Goal: Task Accomplishment & Management: Complete application form

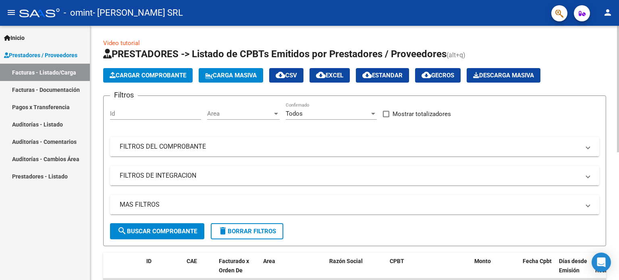
click at [134, 75] on span "Cargar Comprobante" at bounding box center [148, 75] width 77 height 7
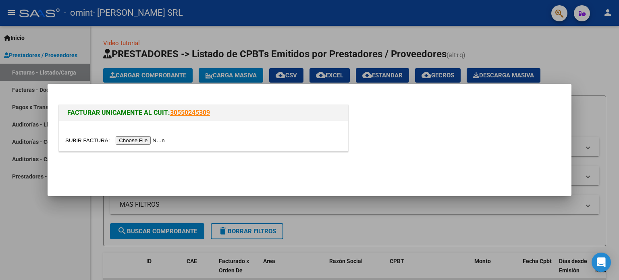
click at [135, 138] on input "file" at bounding box center [116, 140] width 102 height 8
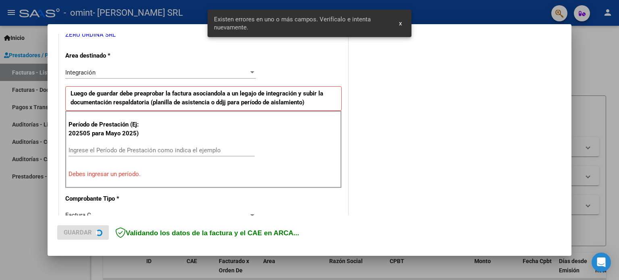
scroll to position [174, 0]
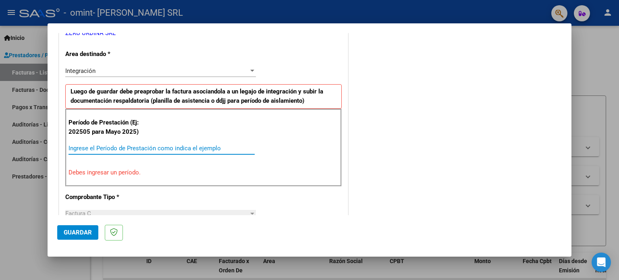
click at [135, 145] on input "Ingrese el Período de Prestación como indica el ejemplo" at bounding box center [161, 148] width 186 height 7
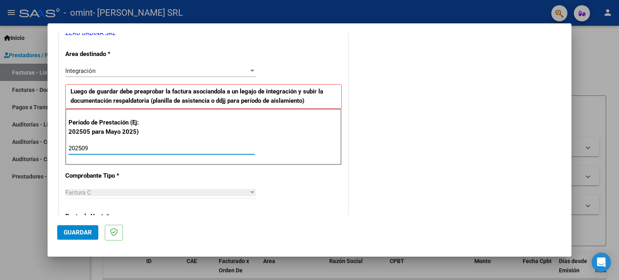
type input "202509"
click at [73, 228] on button "Guardar" at bounding box center [77, 232] width 41 height 15
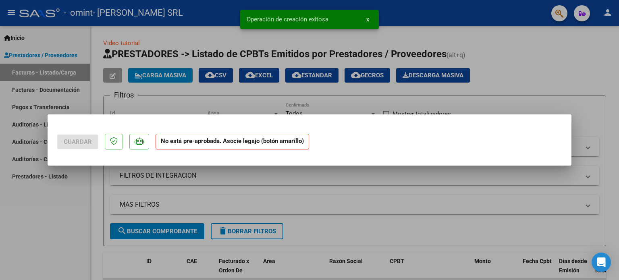
scroll to position [0, 0]
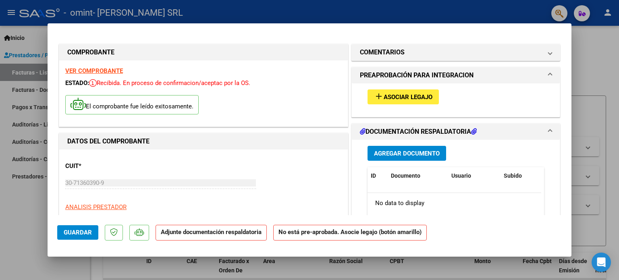
click at [391, 91] on button "add Asociar Legajo" at bounding box center [402, 96] width 71 height 15
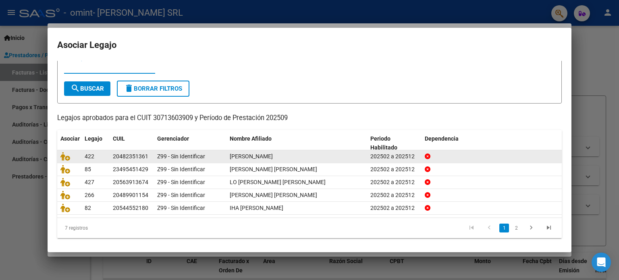
scroll to position [27, 0]
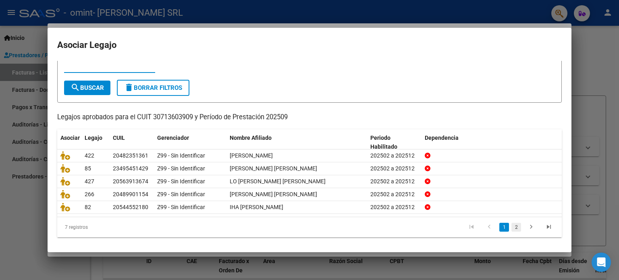
click at [511, 227] on link "2" at bounding box center [516, 227] width 10 height 9
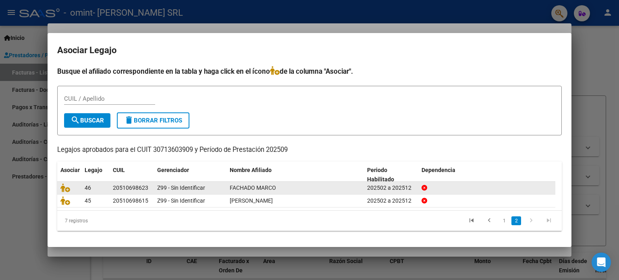
scroll to position [0, 0]
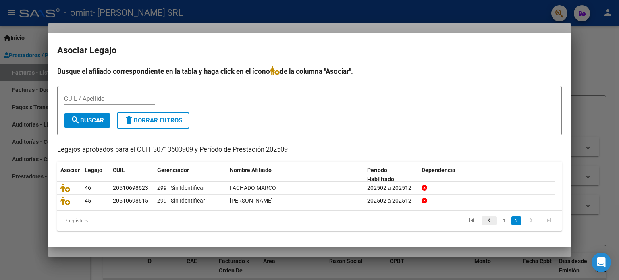
click at [487, 219] on icon "go to previous page" at bounding box center [489, 222] width 10 height 10
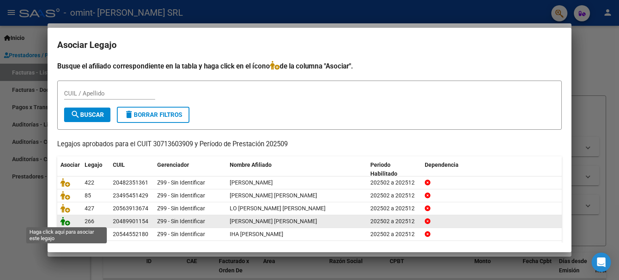
click at [62, 221] on icon at bounding box center [65, 221] width 10 height 9
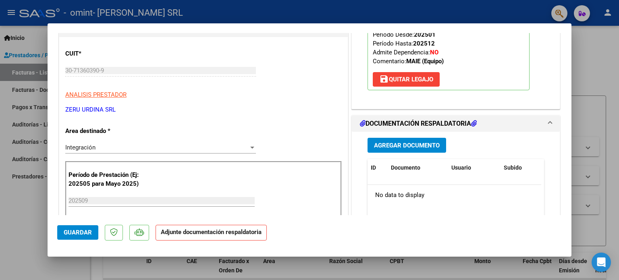
scroll to position [161, 0]
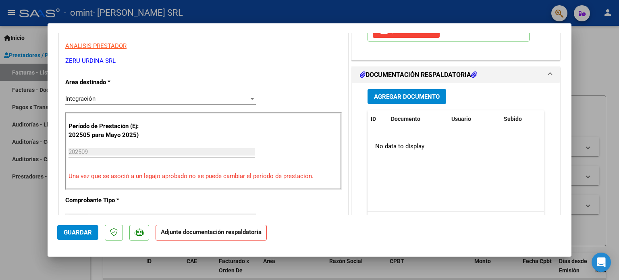
click at [409, 100] on span "Agregar Documento" at bounding box center [407, 96] width 66 height 7
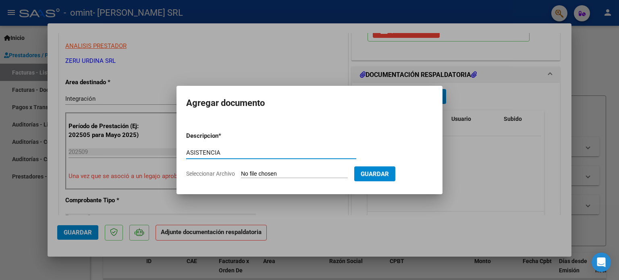
type input "ASISTENCIA"
click at [241, 170] on input "Seleccionar Archivo" at bounding box center [294, 174] width 107 height 8
type input "C:\fakepath\[PERSON_NAME] ASIST SEP.pdf"
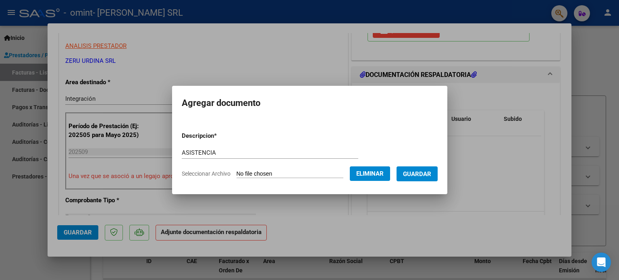
click at [431, 171] on span "Guardar" at bounding box center [417, 173] width 28 height 7
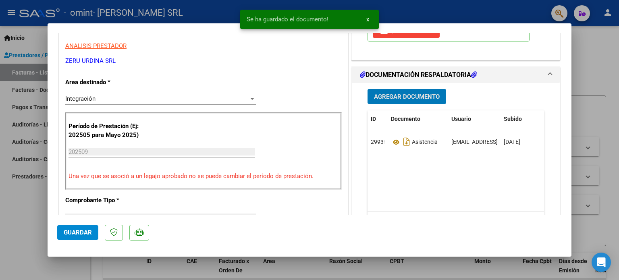
click at [73, 236] on span "Guardar" at bounding box center [78, 232] width 28 height 7
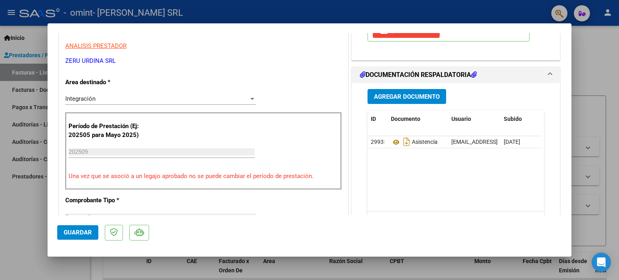
click at [19, 223] on div at bounding box center [309, 140] width 619 height 280
type input "$ 0,00"
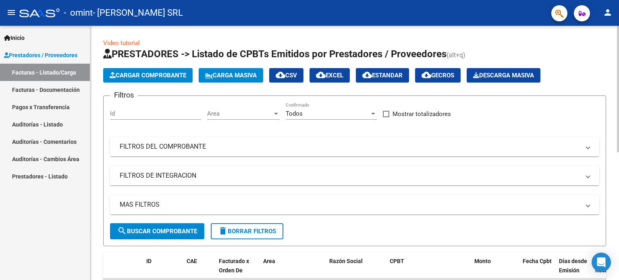
click at [153, 75] on span "Cargar Comprobante" at bounding box center [148, 75] width 77 height 7
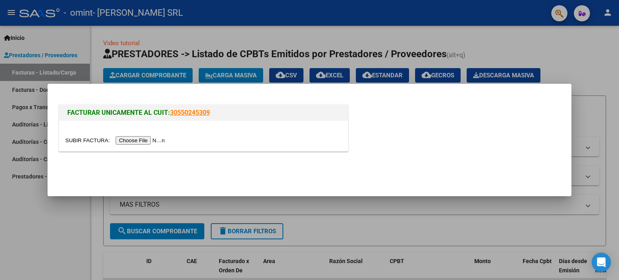
click at [139, 141] on input "file" at bounding box center [116, 140] width 102 height 8
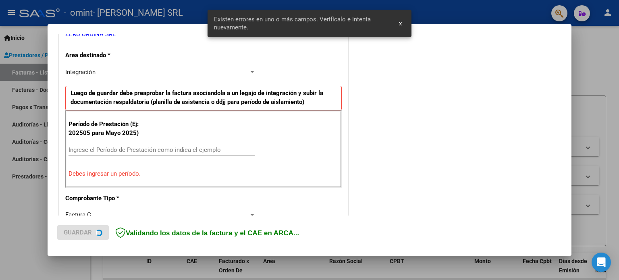
scroll to position [174, 0]
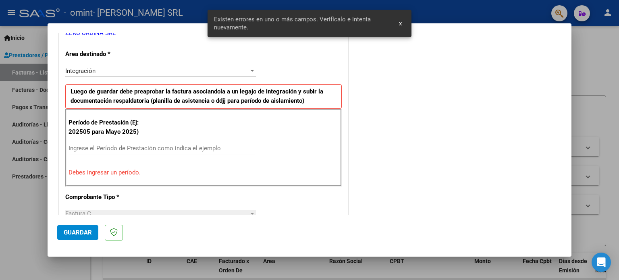
click at [135, 145] on input "Ingrese el Período de Prestación como indica el ejemplo" at bounding box center [161, 148] width 186 height 7
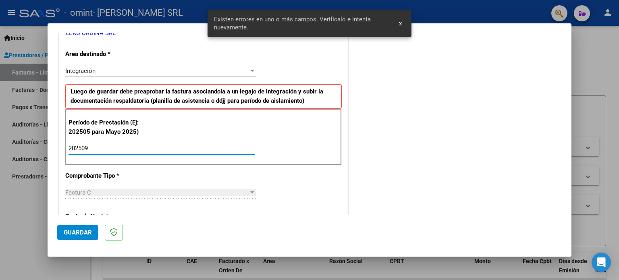
type input "202509"
click at [64, 234] on span "Guardar" at bounding box center [78, 232] width 28 height 7
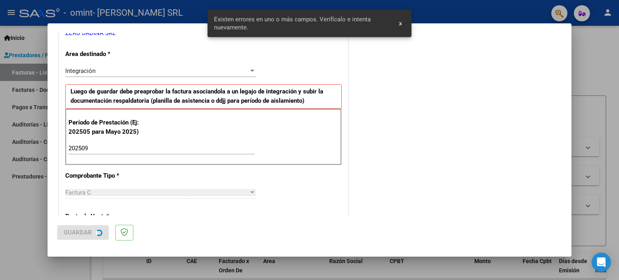
scroll to position [0, 0]
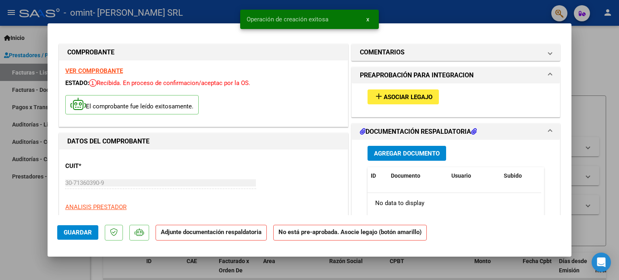
click at [397, 94] on span "Asociar Legajo" at bounding box center [408, 96] width 49 height 7
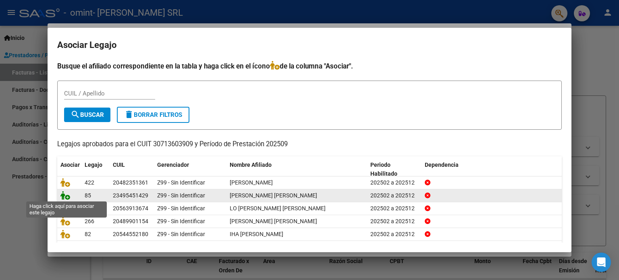
click at [64, 193] on icon at bounding box center [65, 195] width 10 height 9
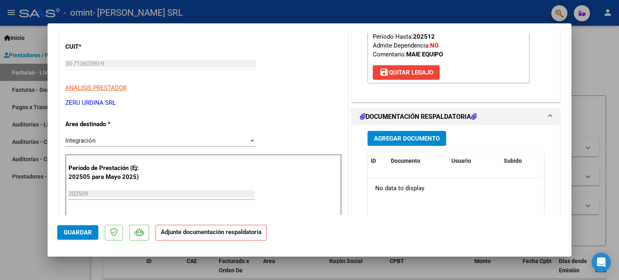
scroll to position [121, 0]
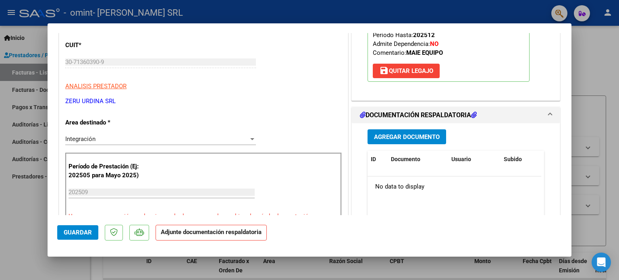
click at [406, 135] on span "Agregar Documento" at bounding box center [407, 136] width 66 height 7
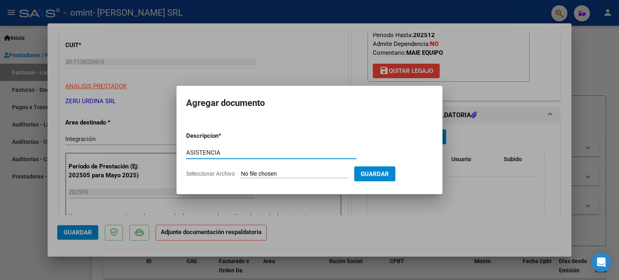
type input "ASISTENCIA"
click at [241, 170] on input "Seleccionar Archivo" at bounding box center [294, 174] width 107 height 8
type input "C:\fakepath\ARNALDI, Lautaro - PA SEPT.pdf"
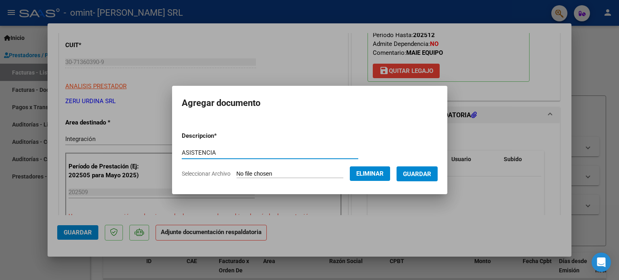
click at [428, 173] on span "Guardar" at bounding box center [417, 173] width 28 height 7
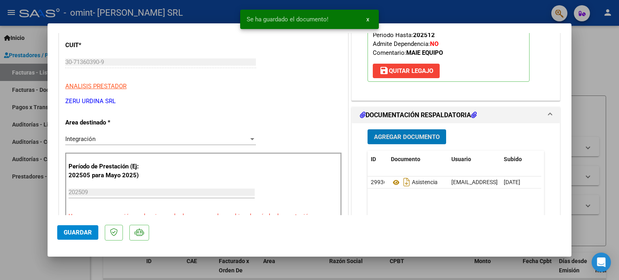
click at [81, 233] on span "Guardar" at bounding box center [78, 232] width 28 height 7
click at [13, 203] on div at bounding box center [309, 140] width 619 height 280
type input "$ 0,00"
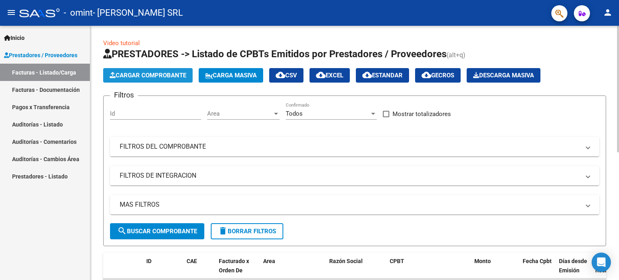
click at [160, 74] on span "Cargar Comprobante" at bounding box center [148, 75] width 77 height 7
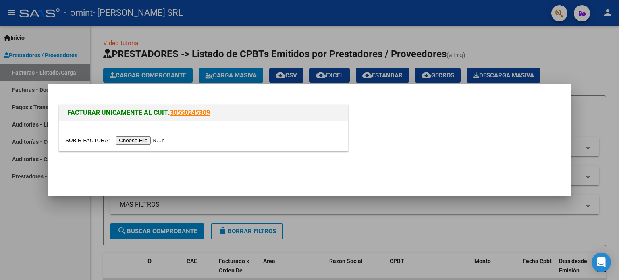
click at [158, 140] on input "file" at bounding box center [116, 140] width 102 height 8
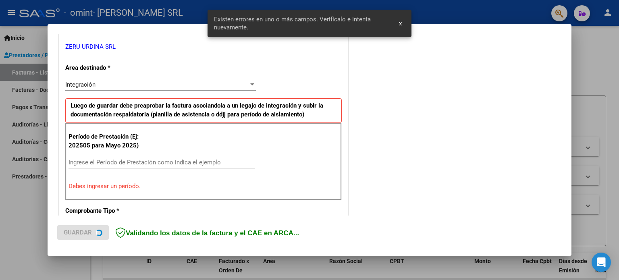
scroll to position [174, 0]
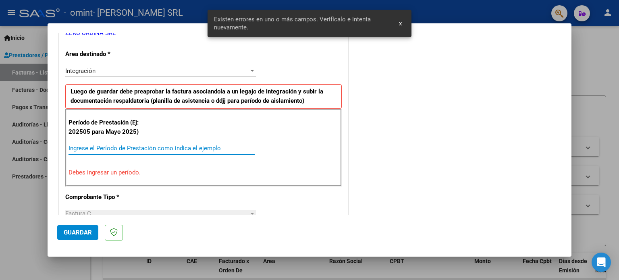
click at [112, 147] on input "Ingrese el Período de Prestación como indica el ejemplo" at bounding box center [161, 148] width 186 height 7
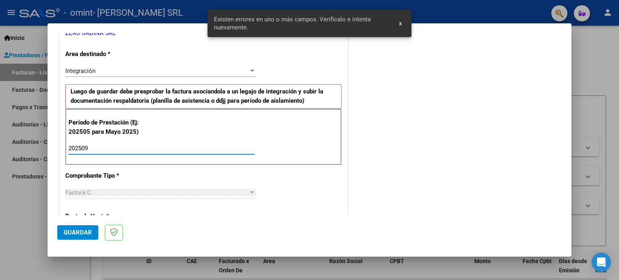
type input "202509"
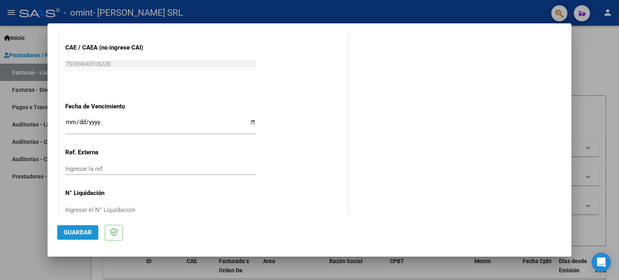
click at [74, 230] on span "Guardar" at bounding box center [78, 232] width 28 height 7
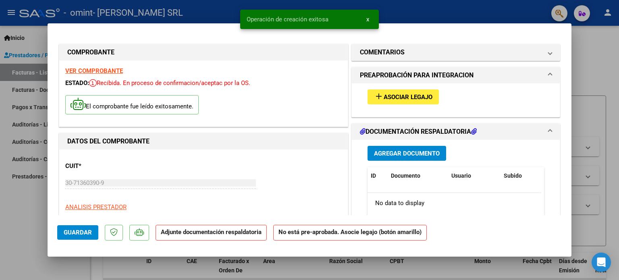
click at [384, 98] on span "Asociar Legajo" at bounding box center [408, 96] width 49 height 7
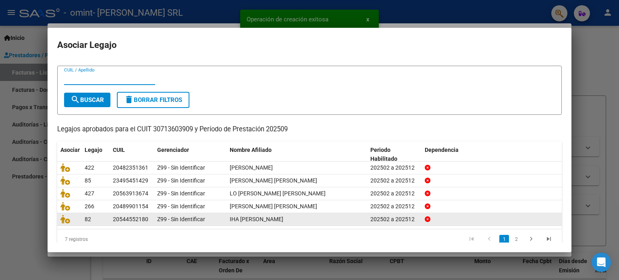
scroll to position [27, 0]
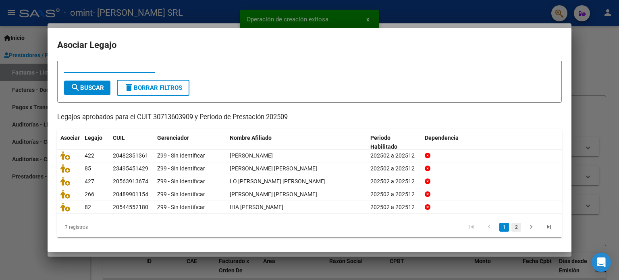
click at [511, 229] on link "2" at bounding box center [516, 227] width 10 height 9
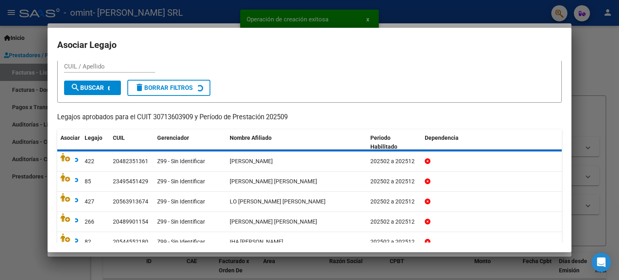
scroll to position [0, 0]
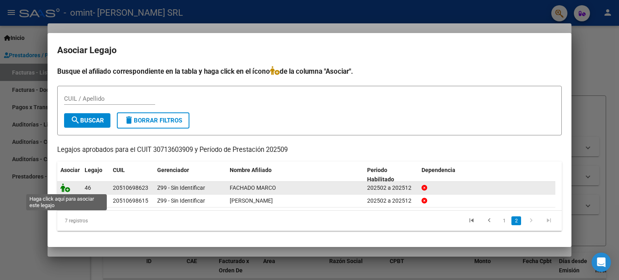
click at [63, 188] on icon at bounding box center [65, 187] width 10 height 9
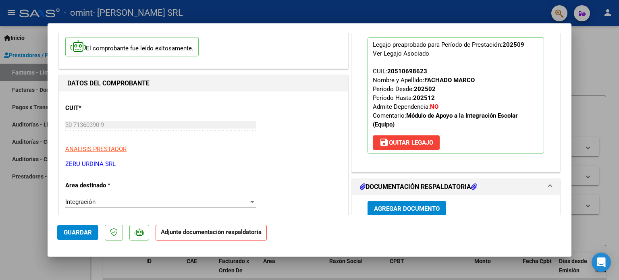
scroll to position [81, 0]
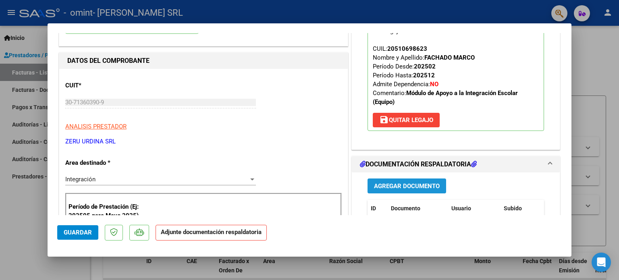
click at [379, 182] on span "Agregar Documento" at bounding box center [407, 185] width 66 height 7
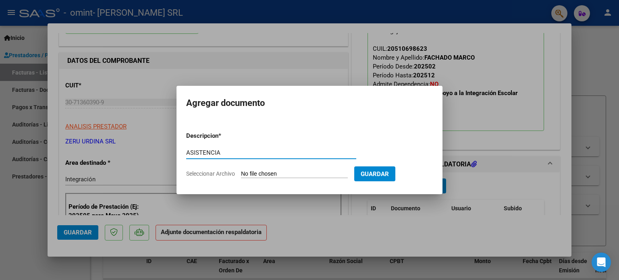
type input "ASISTENCIA"
click at [241, 170] on input "Seleccionar Archivo" at bounding box center [294, 174] width 107 height 8
type input "C:\fakepath\[PERSON_NAME] - PA SEPT.pdf"
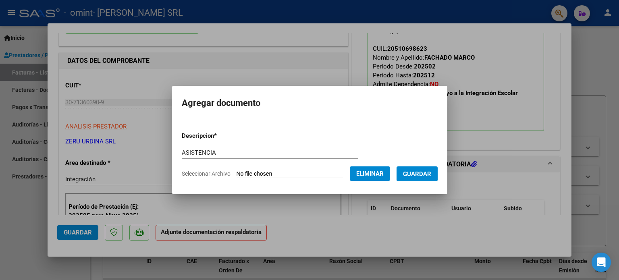
click at [431, 174] on span "Guardar" at bounding box center [417, 173] width 28 height 7
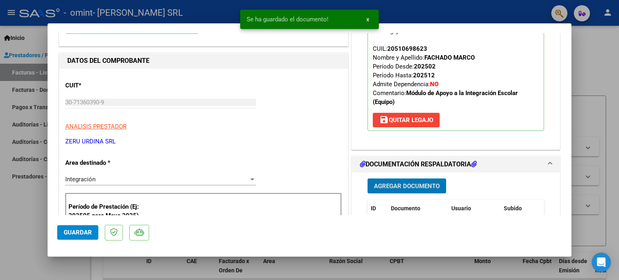
scroll to position [161, 0]
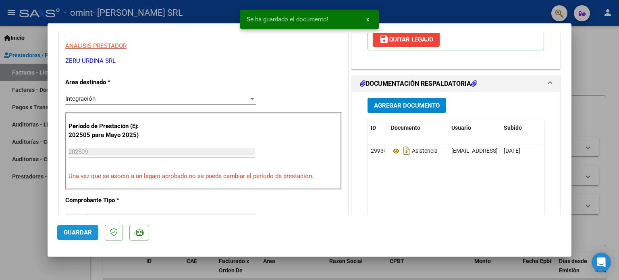
click at [73, 234] on span "Guardar" at bounding box center [78, 232] width 28 height 7
click at [17, 224] on div at bounding box center [309, 140] width 619 height 280
type input "$ 0,00"
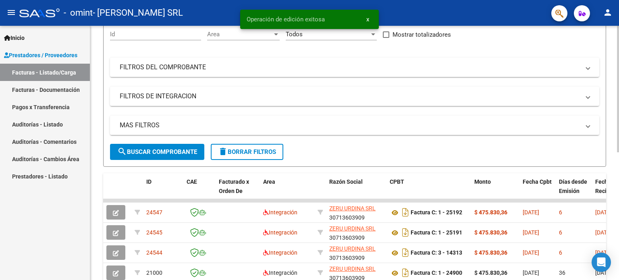
scroll to position [0, 0]
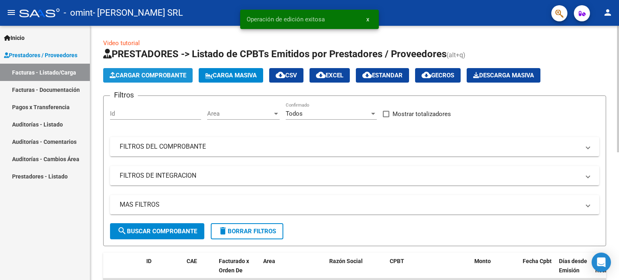
click at [163, 73] on span "Cargar Comprobante" at bounding box center [148, 75] width 77 height 7
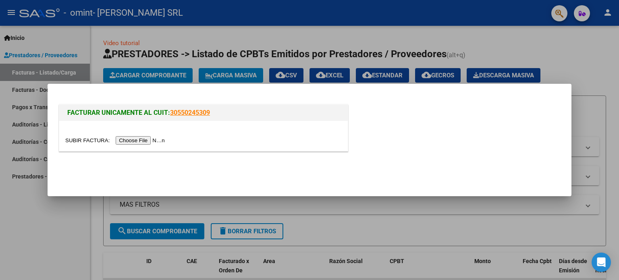
click at [131, 143] on input "file" at bounding box center [116, 140] width 102 height 8
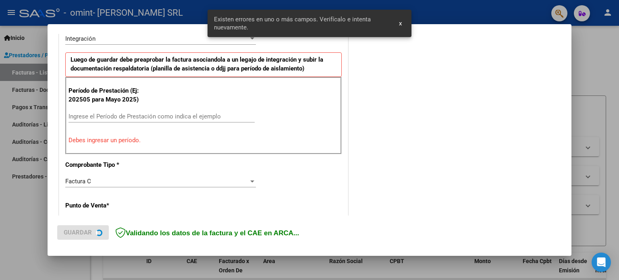
scroll to position [214, 0]
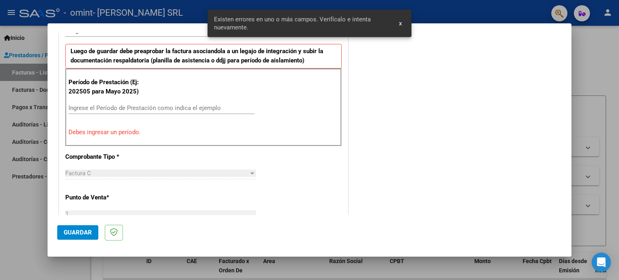
click at [135, 106] on input "Ingrese el Período de Prestación como indica el ejemplo" at bounding box center [161, 107] width 186 height 7
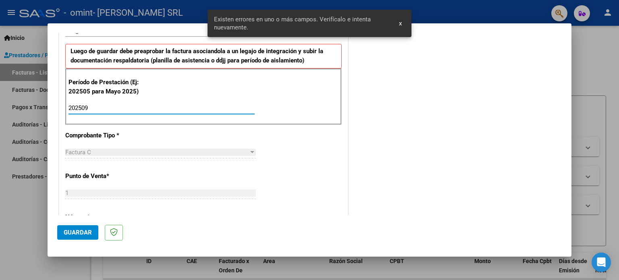
type input "202509"
click at [77, 232] on span "Guardar" at bounding box center [78, 232] width 28 height 7
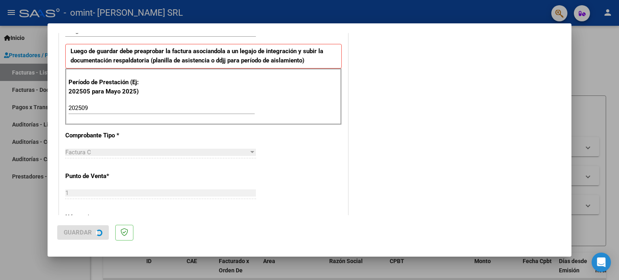
scroll to position [0, 0]
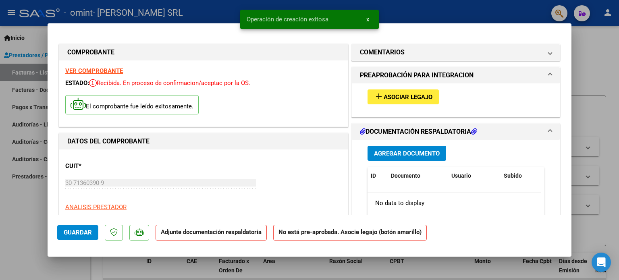
click at [386, 99] on span "Asociar Legajo" at bounding box center [408, 96] width 49 height 7
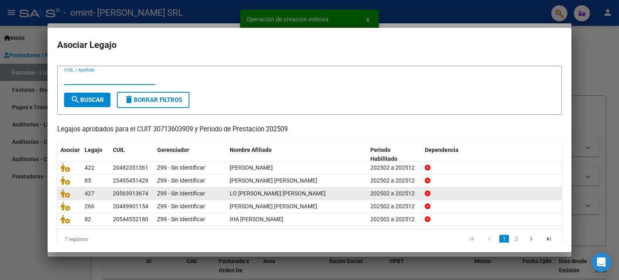
scroll to position [27, 0]
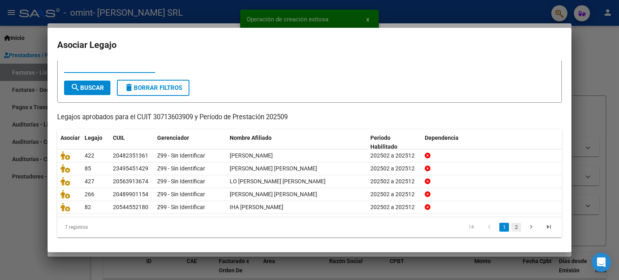
click at [513, 226] on link "2" at bounding box center [516, 227] width 10 height 9
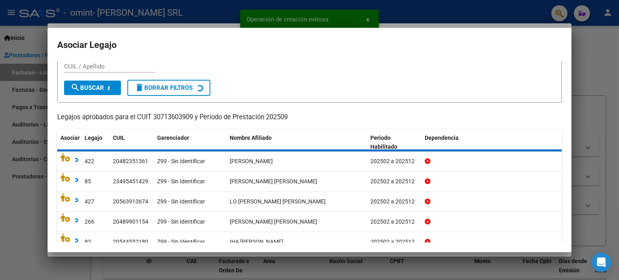
scroll to position [0, 0]
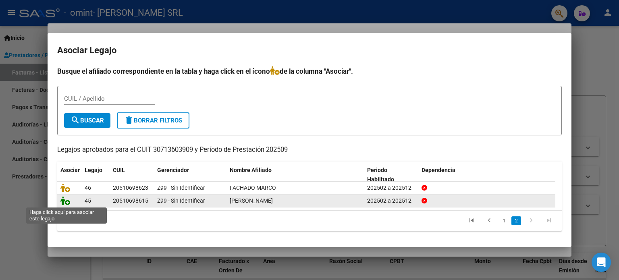
click at [64, 204] on icon at bounding box center [65, 200] width 10 height 9
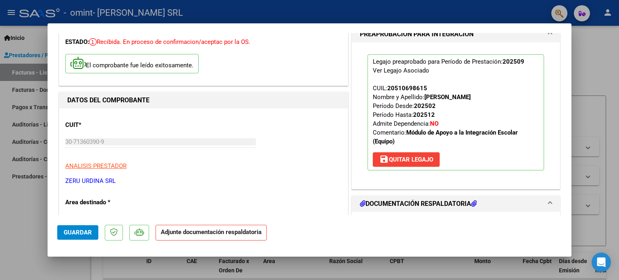
scroll to position [81, 0]
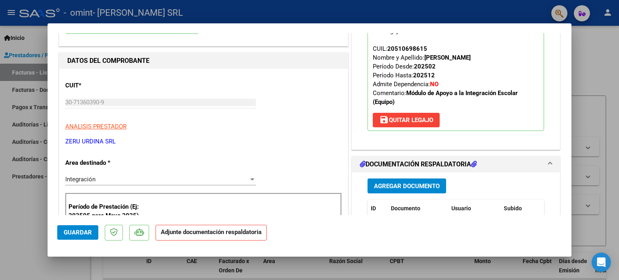
click at [393, 191] on button "Agregar Documento" at bounding box center [406, 185] width 79 height 15
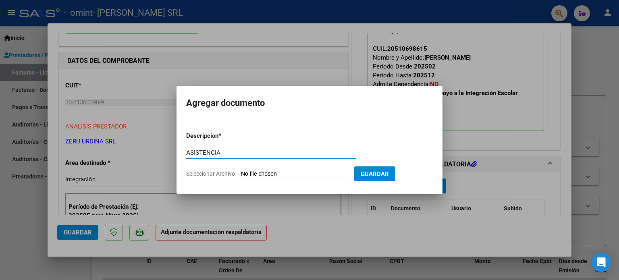
type input "ASISTENCIA"
click at [241, 170] on input "Seleccionar Archivo" at bounding box center [294, 174] width 107 height 8
type input "C:\fakepath\[PERSON_NAME] - PA SEPT.pdf"
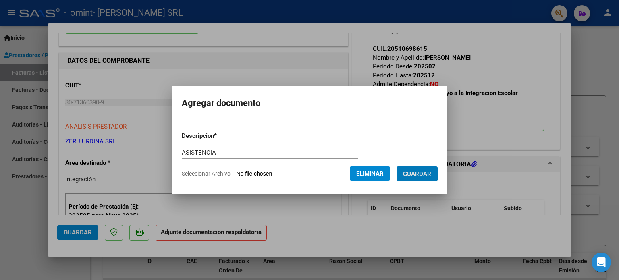
click at [396, 166] on button "Guardar" at bounding box center [416, 173] width 41 height 15
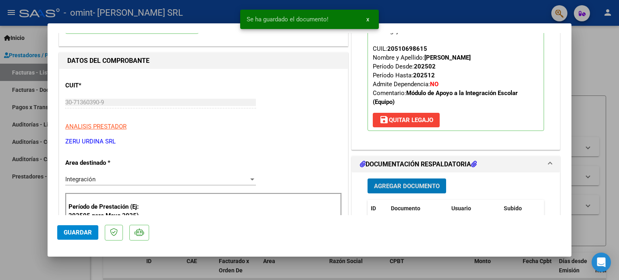
click at [69, 229] on span "Guardar" at bounding box center [78, 232] width 28 height 7
click at [31, 216] on div at bounding box center [309, 140] width 619 height 280
type input "$ 0,00"
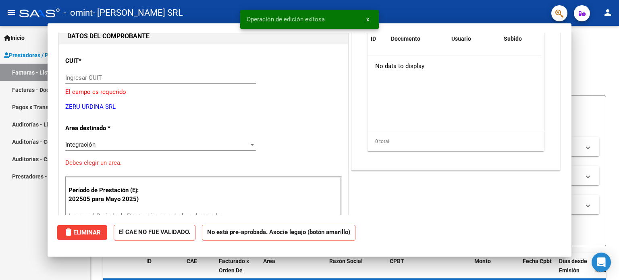
scroll to position [0, 0]
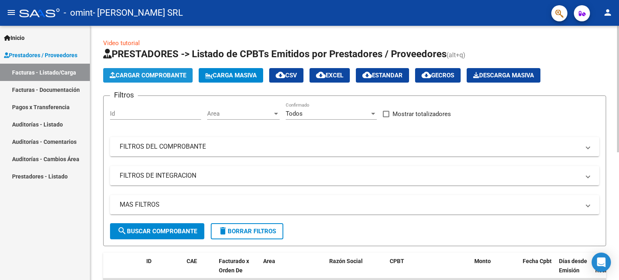
click at [139, 72] on span "Cargar Comprobante" at bounding box center [148, 75] width 77 height 7
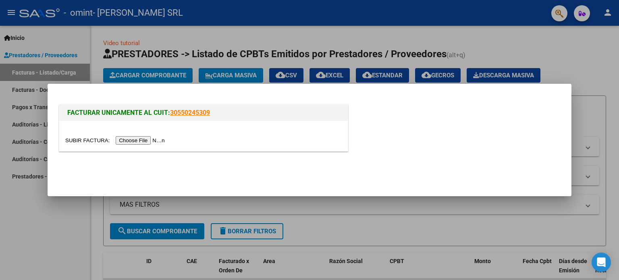
click at [149, 139] on input "file" at bounding box center [116, 140] width 102 height 8
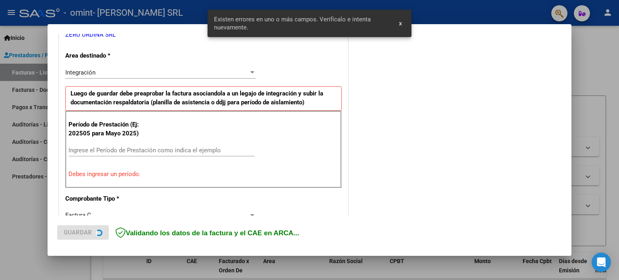
scroll to position [174, 0]
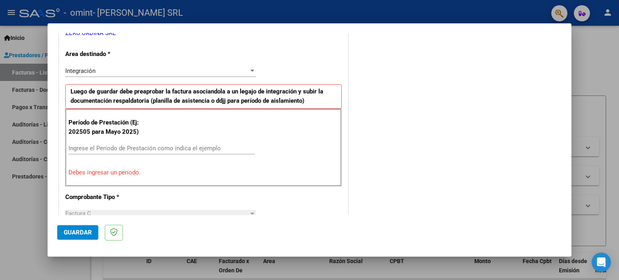
click at [135, 146] on input "Ingrese el Período de Prestación como indica el ejemplo" at bounding box center [161, 148] width 186 height 7
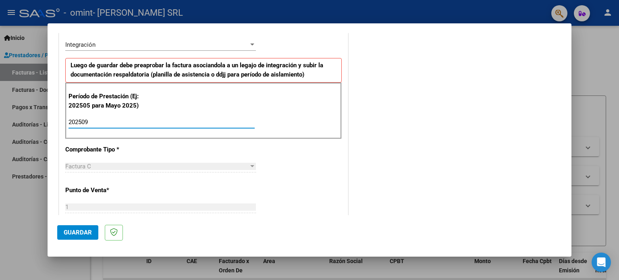
scroll to position [214, 0]
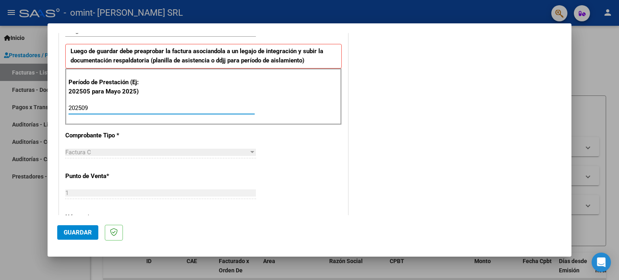
type input "202509"
click at [67, 235] on span "Guardar" at bounding box center [78, 232] width 28 height 7
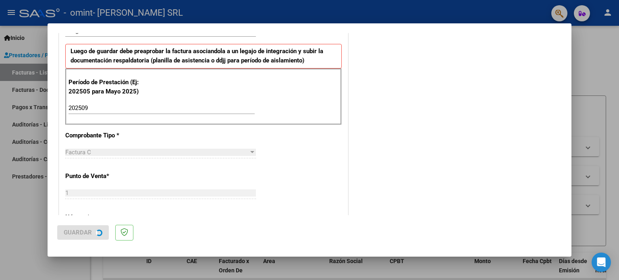
scroll to position [0, 0]
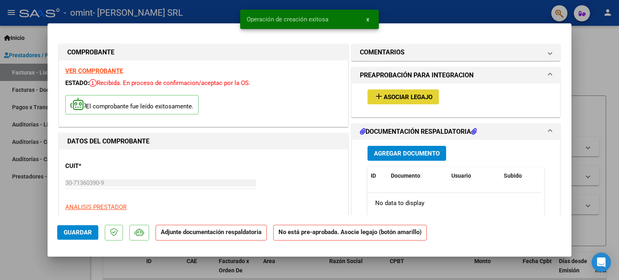
click at [394, 98] on span "Asociar Legajo" at bounding box center [408, 96] width 49 height 7
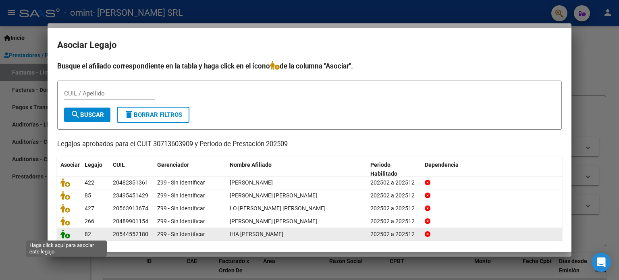
click at [62, 233] on icon at bounding box center [65, 234] width 10 height 9
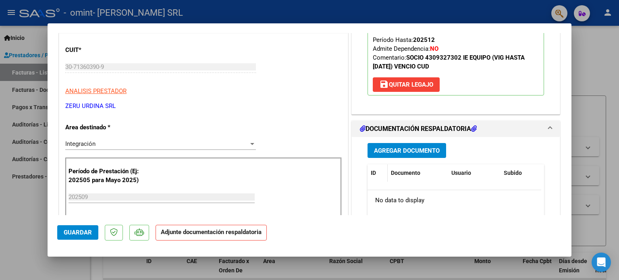
scroll to position [121, 0]
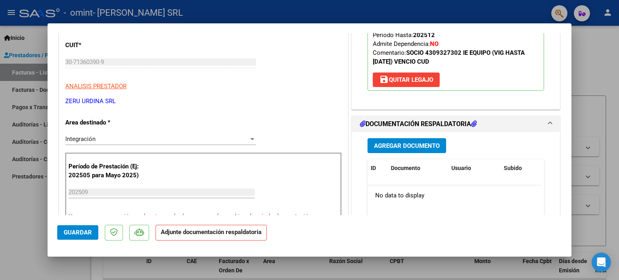
click at [391, 149] on button "Agregar Documento" at bounding box center [406, 145] width 79 height 15
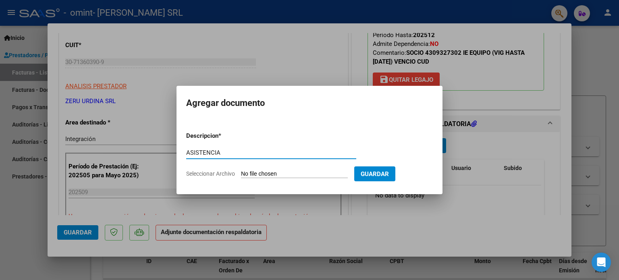
type input "ASISTENCIA"
click at [241, 170] on input "Seleccionar Archivo" at bounding box center [294, 174] width 107 height 8
type input "C:\fakepath\IHA - PA SEPT.jpeg"
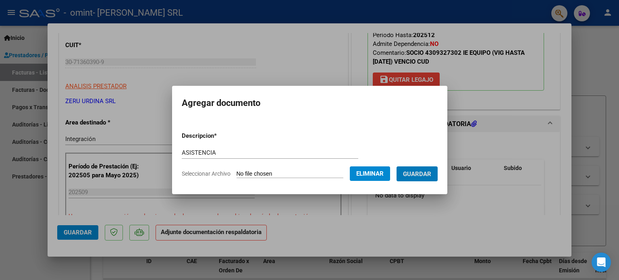
click at [396, 166] on button "Guardar" at bounding box center [416, 173] width 41 height 15
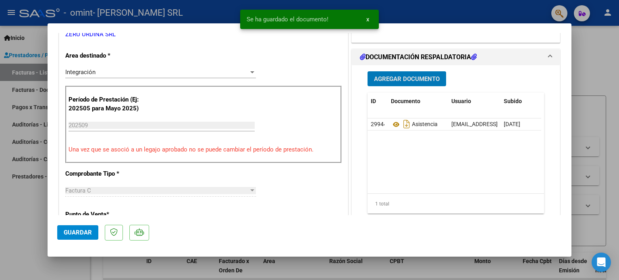
scroll to position [201, 0]
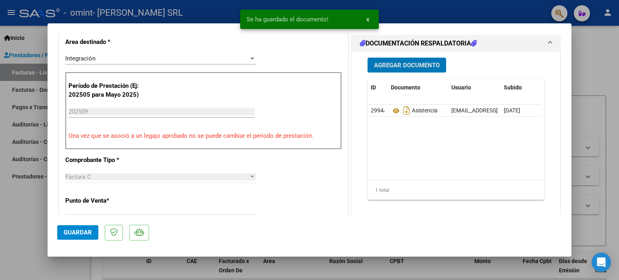
click at [71, 232] on span "Guardar" at bounding box center [78, 232] width 28 height 7
click at [10, 235] on div at bounding box center [309, 140] width 619 height 280
type input "$ 0,00"
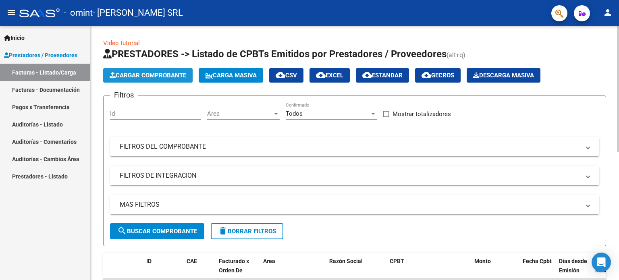
click at [145, 70] on button "Cargar Comprobante" at bounding box center [147, 75] width 89 height 15
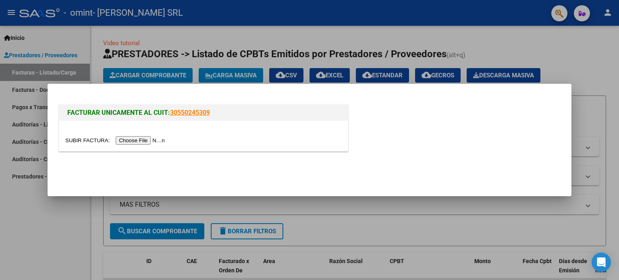
click at [130, 139] on input "file" at bounding box center [116, 140] width 102 height 8
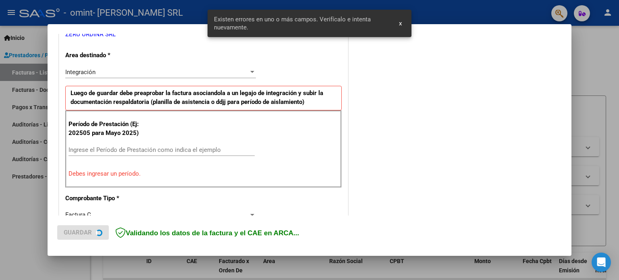
scroll to position [174, 0]
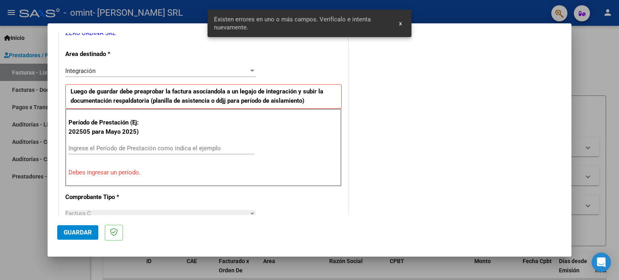
click at [73, 148] on input "Ingrese el Período de Prestación como indica el ejemplo" at bounding box center [161, 148] width 186 height 7
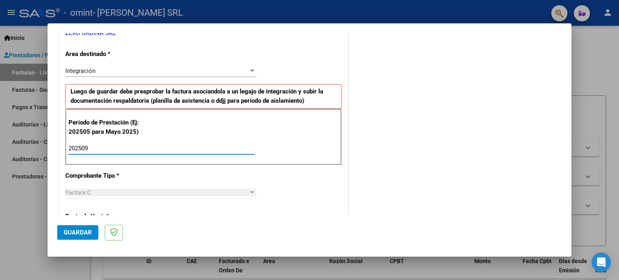
type input "202509"
click at [77, 234] on span "Guardar" at bounding box center [78, 232] width 28 height 7
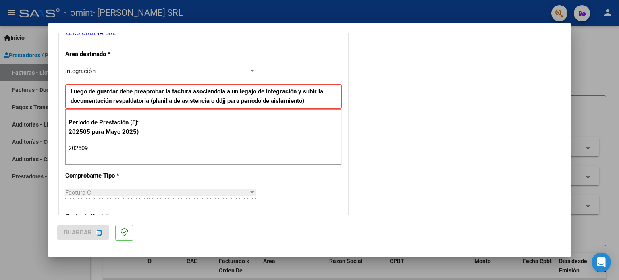
scroll to position [0, 0]
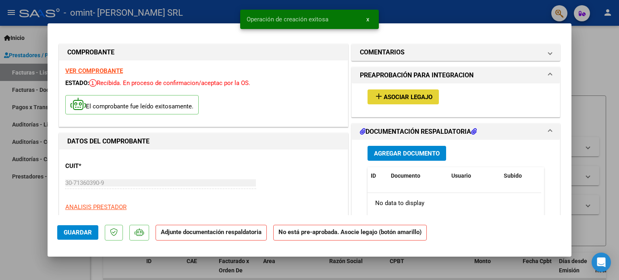
click at [392, 103] on button "add Asociar Legajo" at bounding box center [402, 96] width 71 height 15
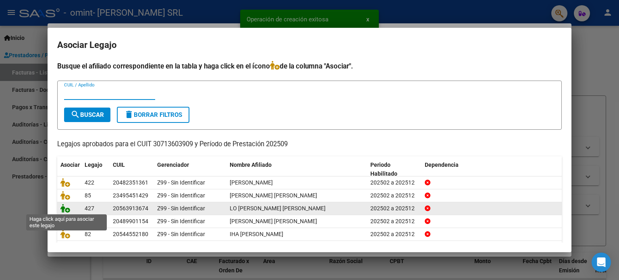
click at [67, 211] on icon at bounding box center [65, 208] width 10 height 9
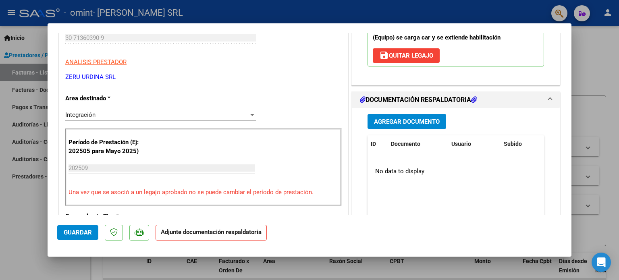
scroll to position [161, 0]
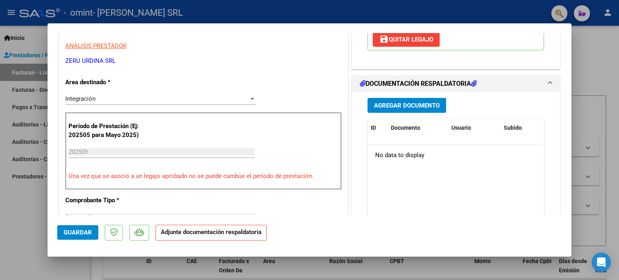
click at [382, 108] on span "Agregar Documento" at bounding box center [407, 105] width 66 height 7
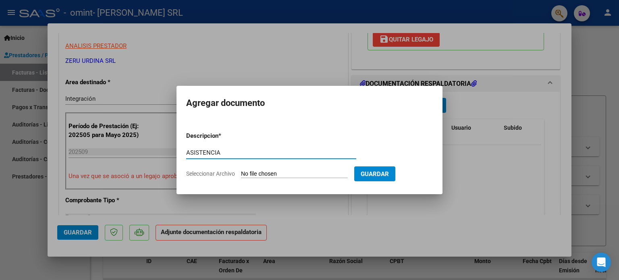
type input "ASISTENCIA"
click at [241, 170] on input "Seleccionar Archivo" at bounding box center [294, 174] width 107 height 8
type input "C:\fakepath\LO MENZO - PA SEPT.pdf"
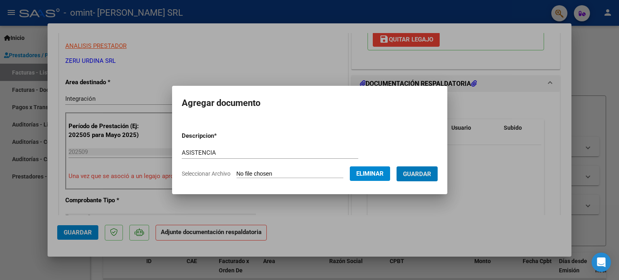
click at [396, 166] on button "Guardar" at bounding box center [416, 173] width 41 height 15
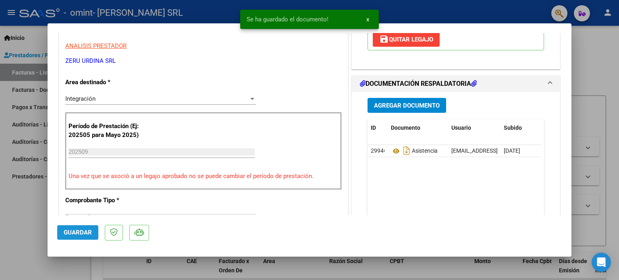
click at [74, 236] on span "Guardar" at bounding box center [78, 232] width 28 height 7
click at [15, 214] on div at bounding box center [309, 140] width 619 height 280
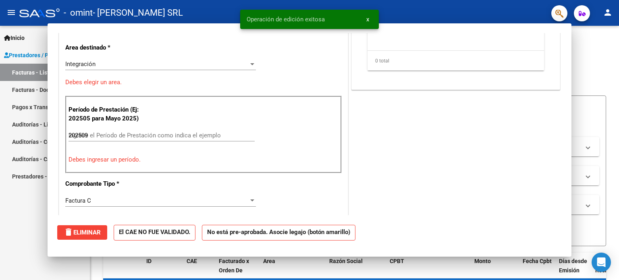
type input "$ 0,00"
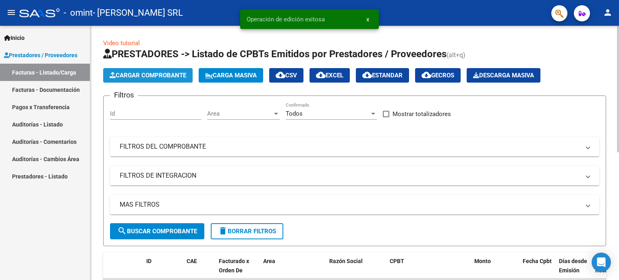
click at [130, 78] on span "Cargar Comprobante" at bounding box center [148, 75] width 77 height 7
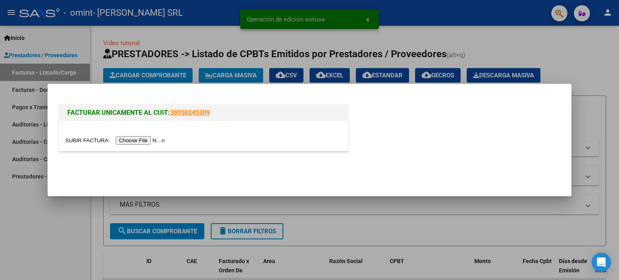
click at [135, 141] on input "file" at bounding box center [116, 140] width 102 height 8
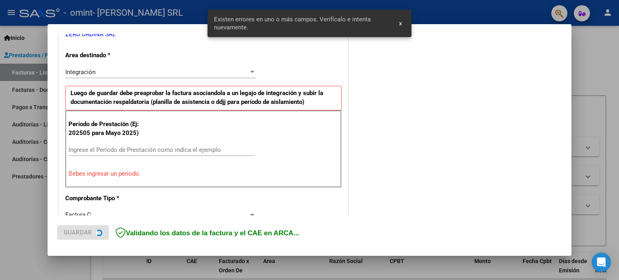
scroll to position [174, 0]
click at [103, 151] on input "Ingrese el Período de Prestación como indica el ejemplo" at bounding box center [161, 148] width 186 height 7
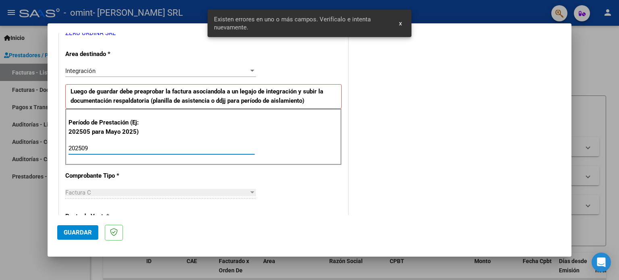
type input "202509"
click at [76, 235] on span "Guardar" at bounding box center [78, 232] width 28 height 7
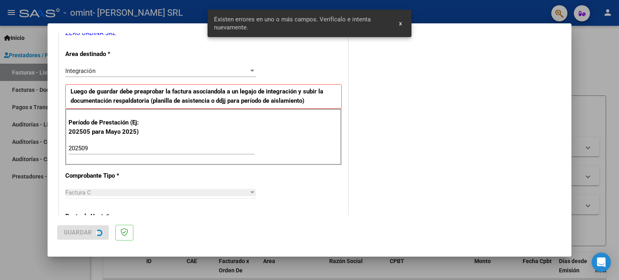
scroll to position [0, 0]
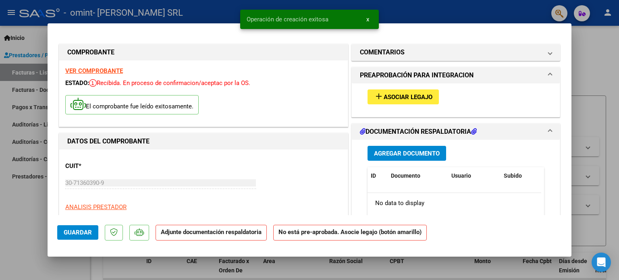
click at [399, 97] on span "Asociar Legajo" at bounding box center [408, 96] width 49 height 7
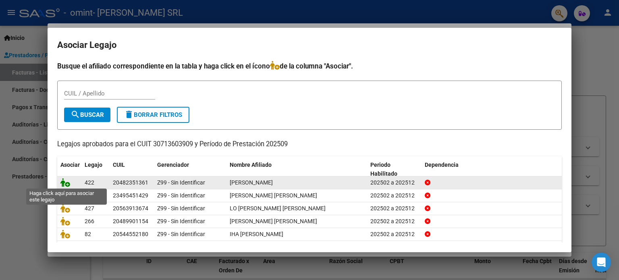
click at [63, 182] on icon at bounding box center [65, 182] width 10 height 9
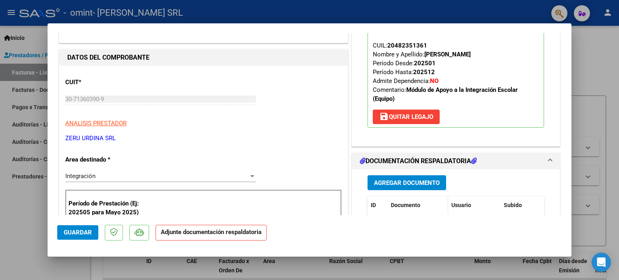
scroll to position [161, 0]
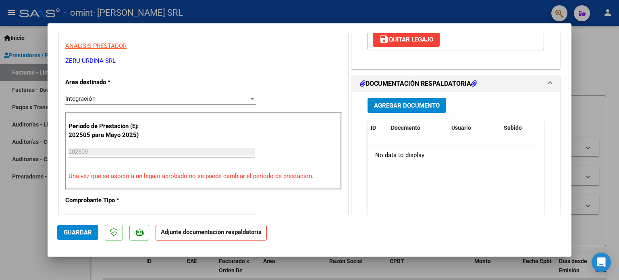
click at [408, 106] on span "Agregar Documento" at bounding box center [407, 105] width 66 height 7
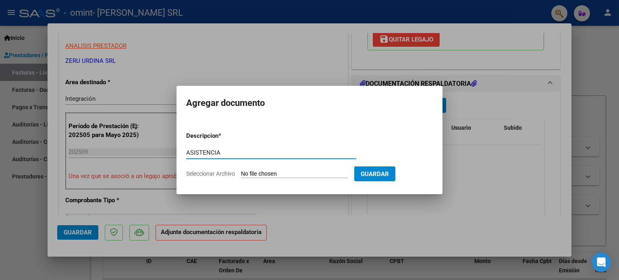
type input "ASISTENCIA"
click at [241, 170] on input "Seleccionar Archivo" at bounding box center [294, 174] width 107 height 8
type input "C:\fakepath\[PERSON_NAME] - PA SEPT.pdf"
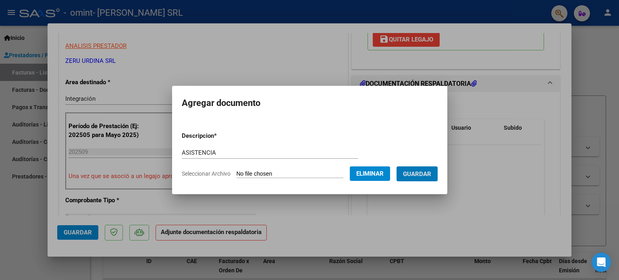
click at [396, 166] on button "Guardar" at bounding box center [416, 173] width 41 height 15
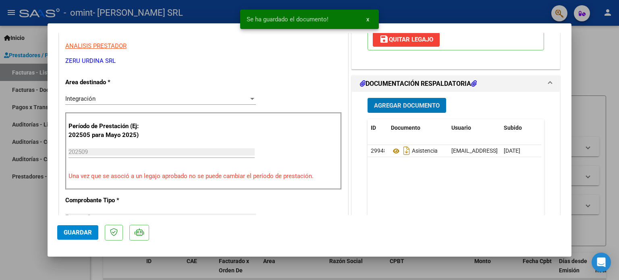
click at [75, 232] on span "Guardar" at bounding box center [78, 232] width 28 height 7
click at [29, 237] on div at bounding box center [309, 140] width 619 height 280
type input "$ 0,00"
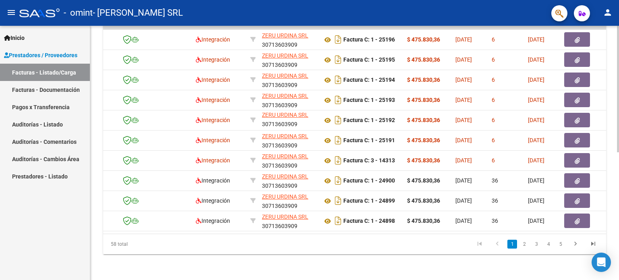
scroll to position [0, 53]
